Goal: Task Accomplishment & Management: Manage account settings

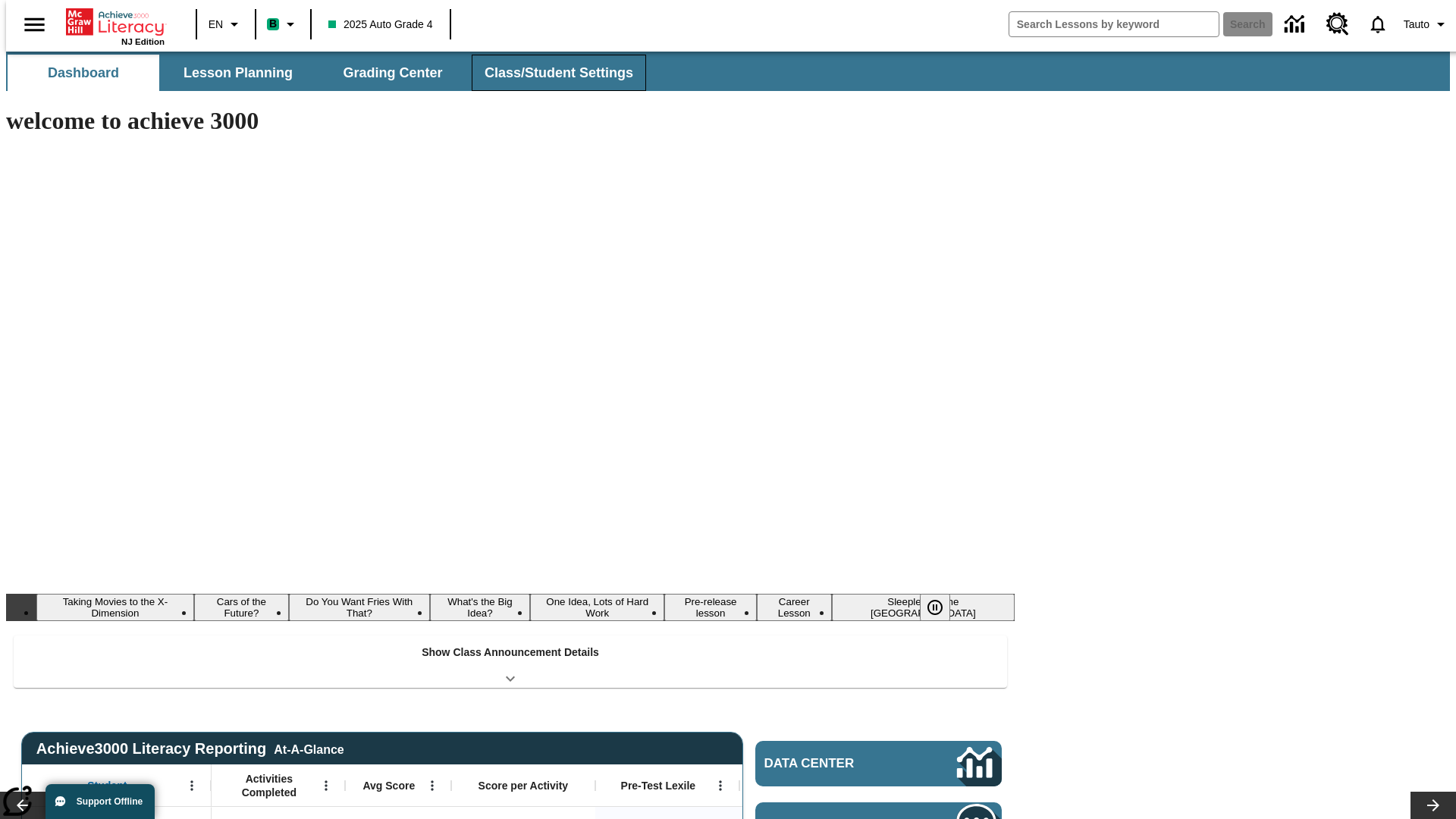
click at [551, 73] on button "Class/Student Settings" at bounding box center [559, 73] width 174 height 37
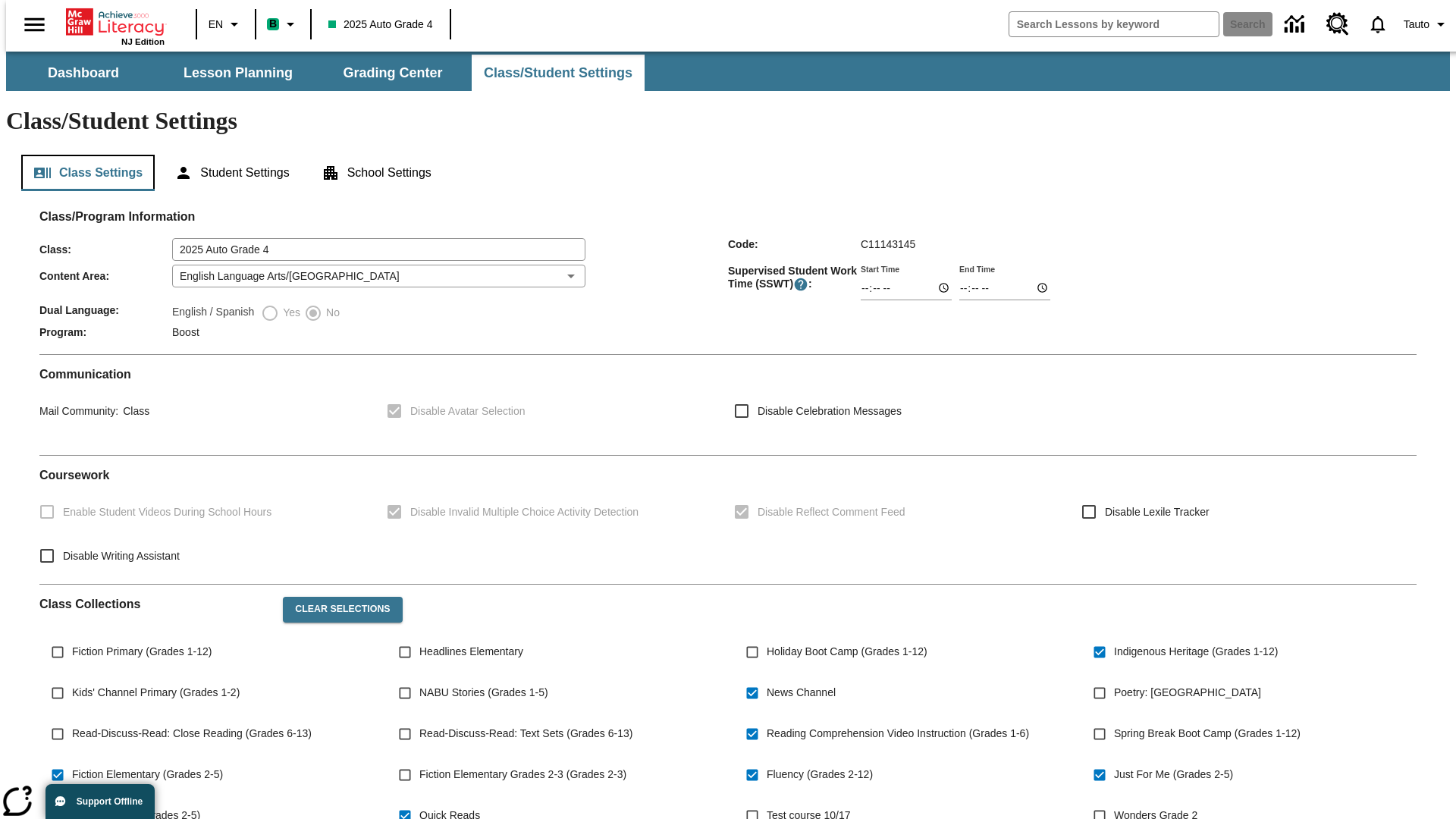
click at [82, 154] on button "Class Settings" at bounding box center [88, 172] width 134 height 37
type input "02:26"
type input "03:26"
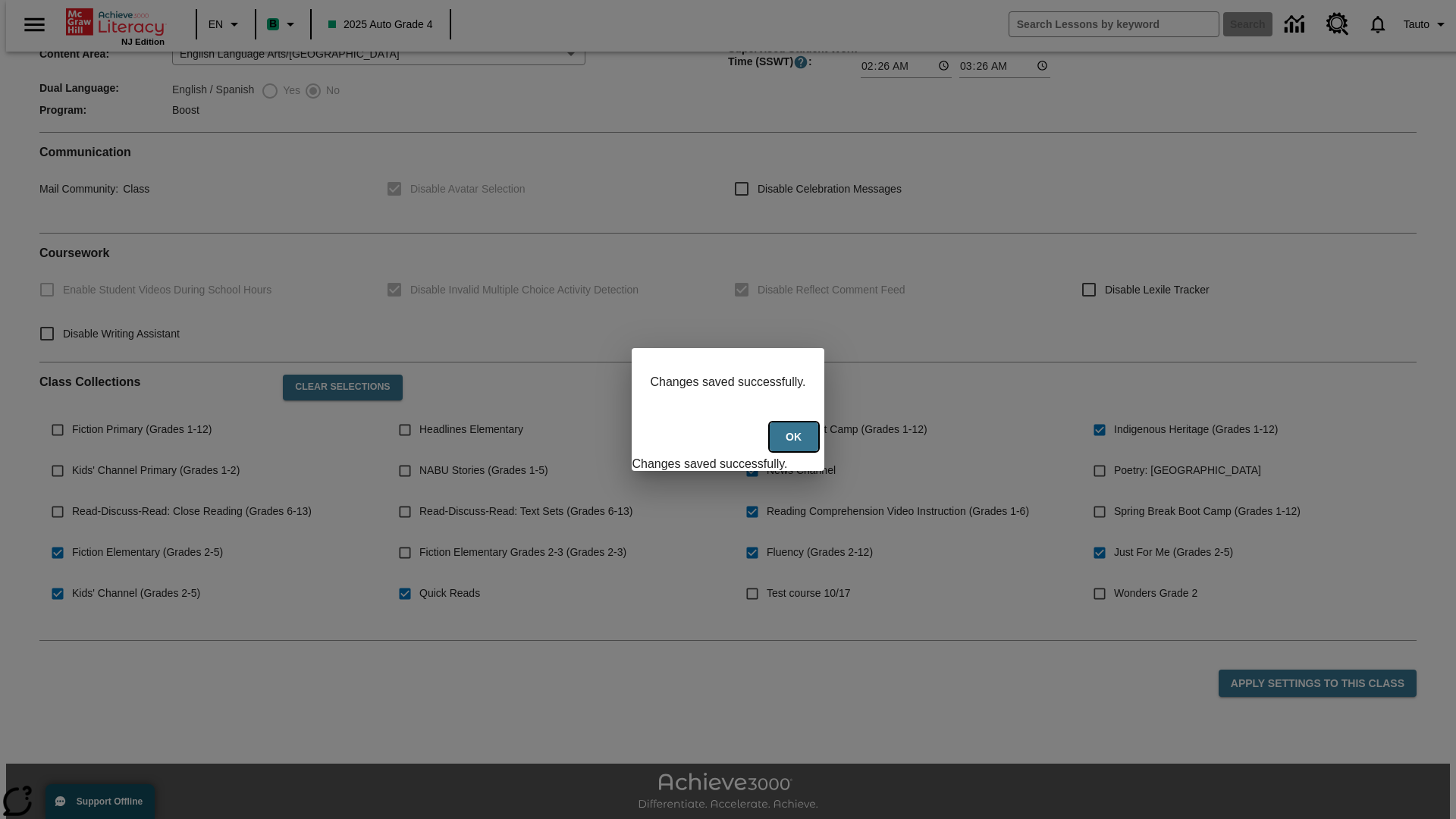
click at [796, 445] on button "Ok" at bounding box center [794, 437] width 48 height 30
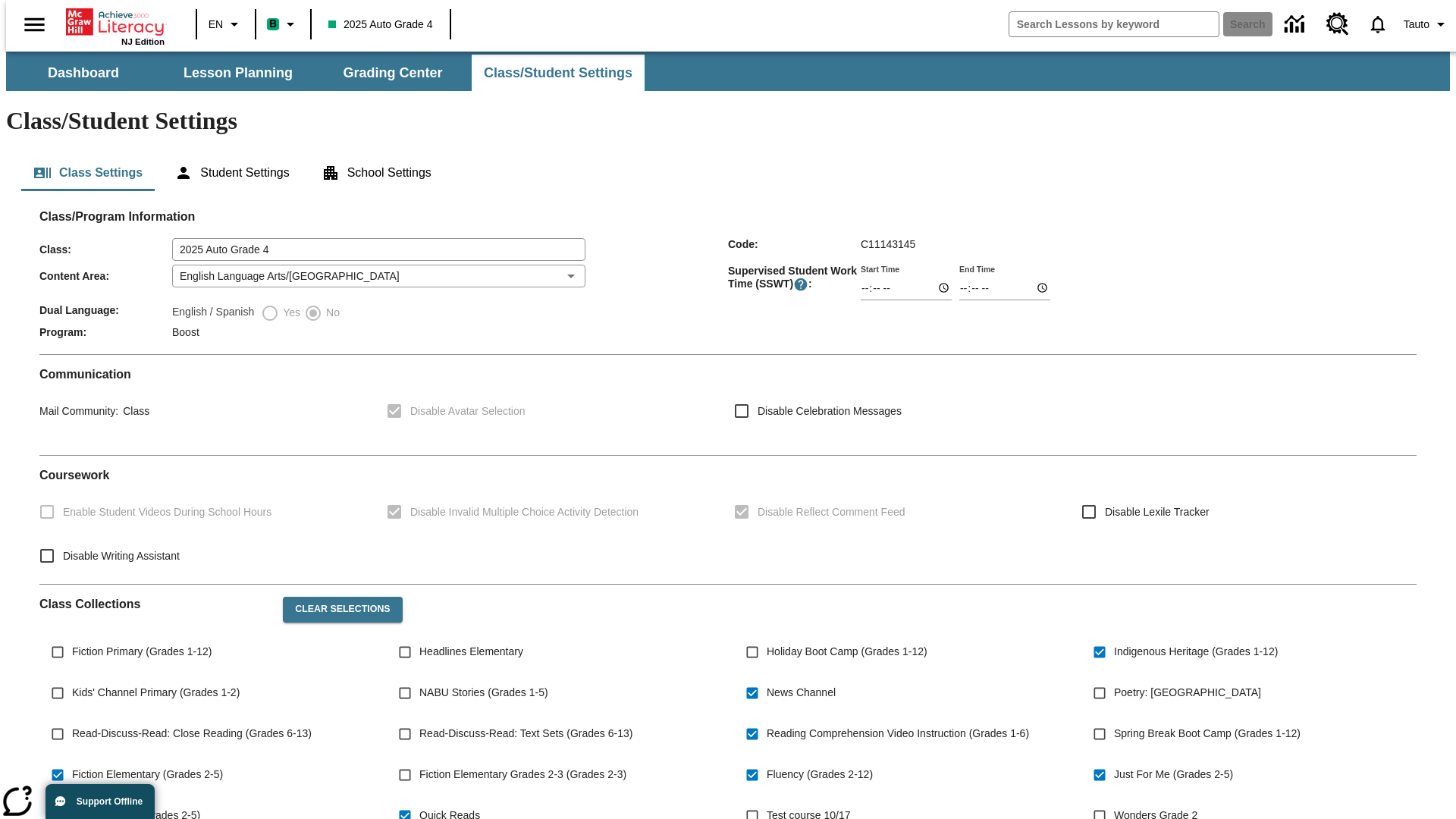
scroll to position [222, 0]
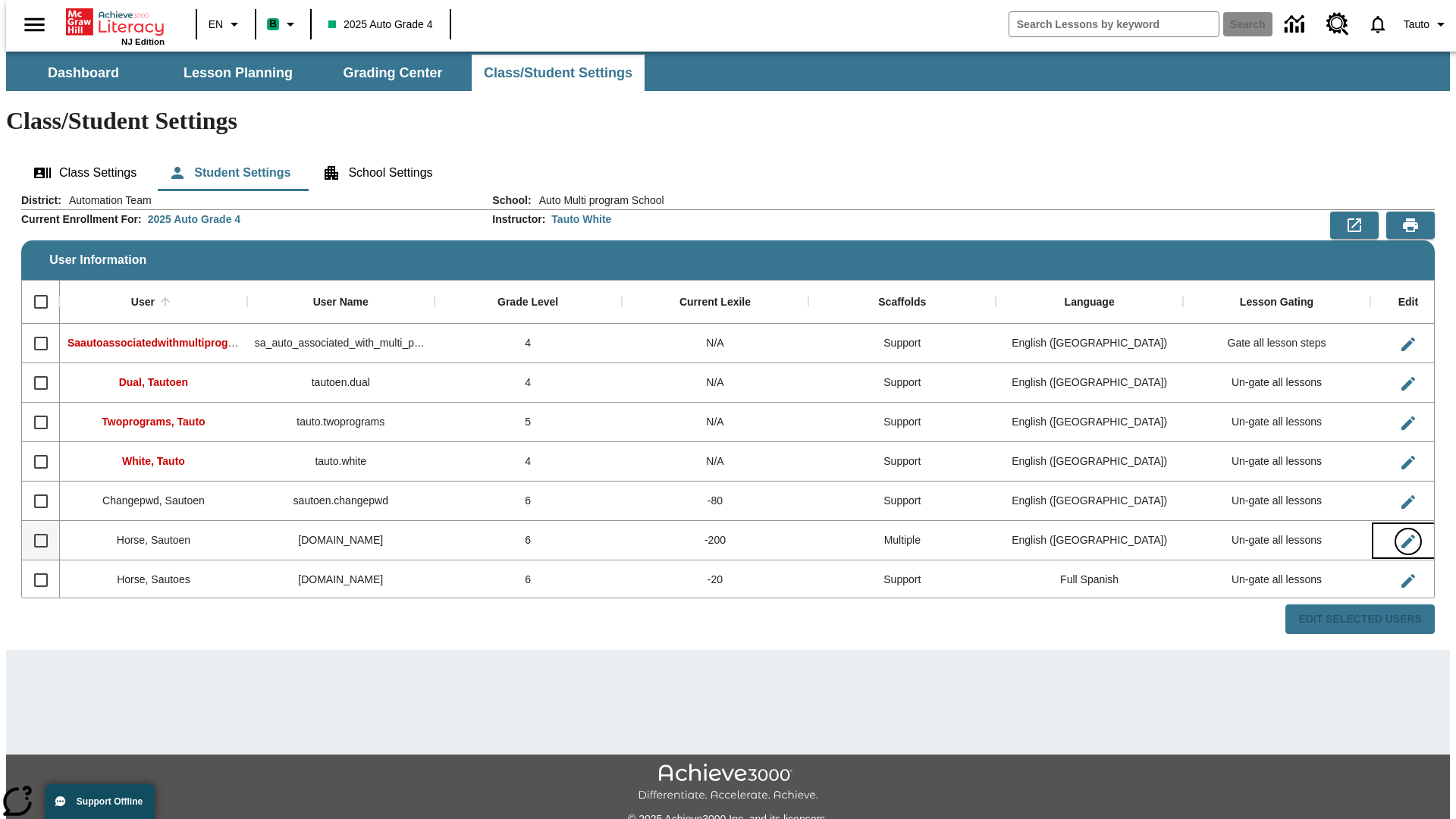
click at [1401, 535] on icon "Edit User" at bounding box center [1408, 541] width 13 height 13
click at [1419, 24] on span "Tauto" at bounding box center [1417, 25] width 26 height 16
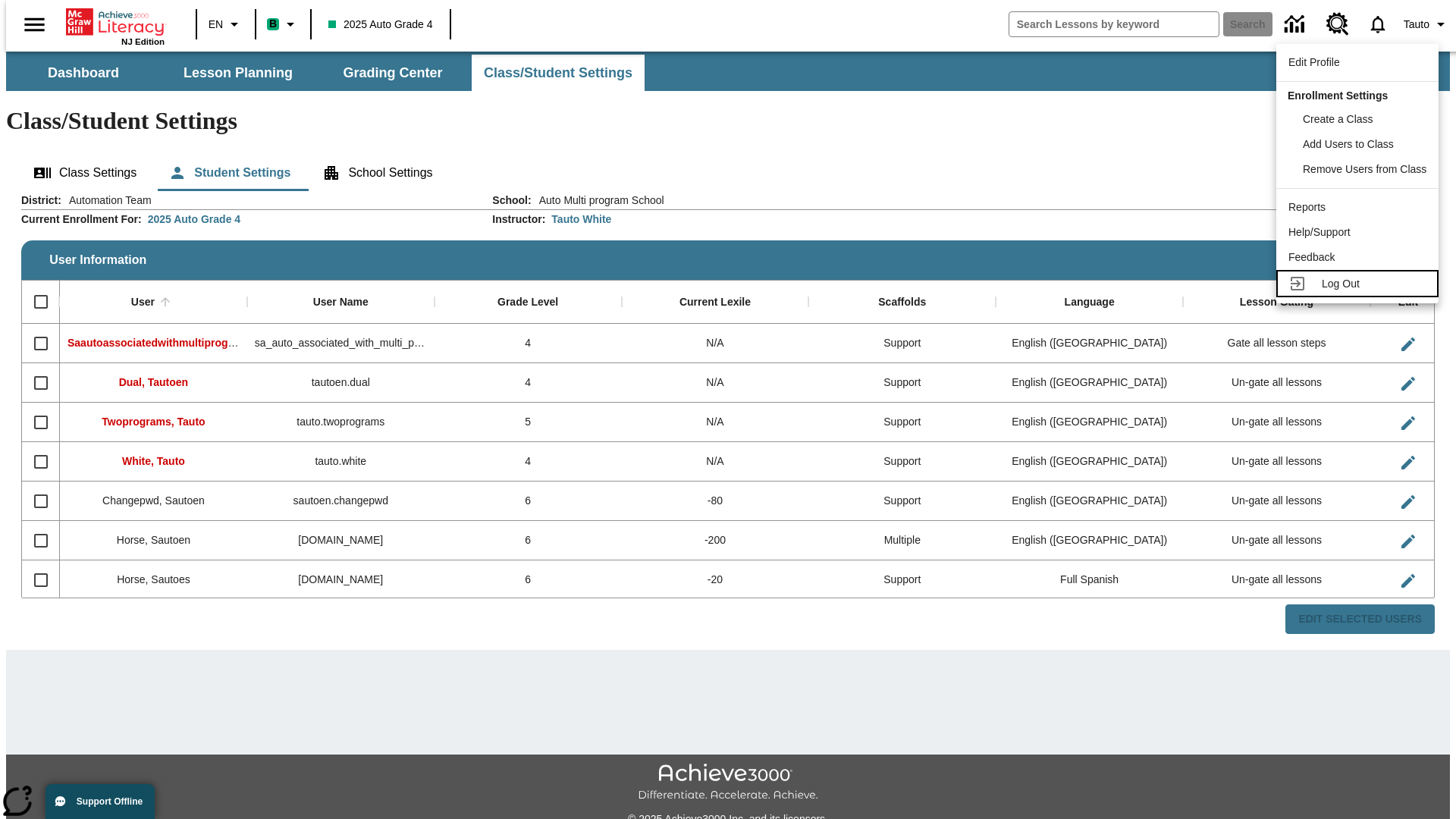
click at [1360, 283] on span "Log Out" at bounding box center [1341, 283] width 38 height 13
